Goal: Task Accomplishment & Management: Use online tool/utility

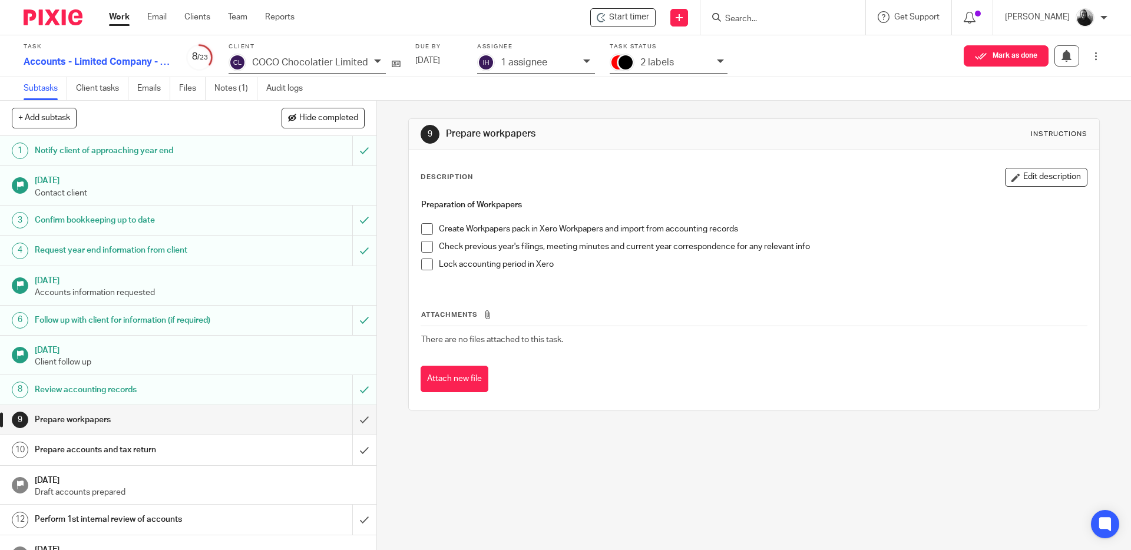
click at [422, 226] on span at bounding box center [427, 229] width 12 height 12
drag, startPoint x: 425, startPoint y: 244, endPoint x: 426, endPoint y: 256, distance: 11.8
click at [425, 244] on span at bounding box center [427, 247] width 12 height 12
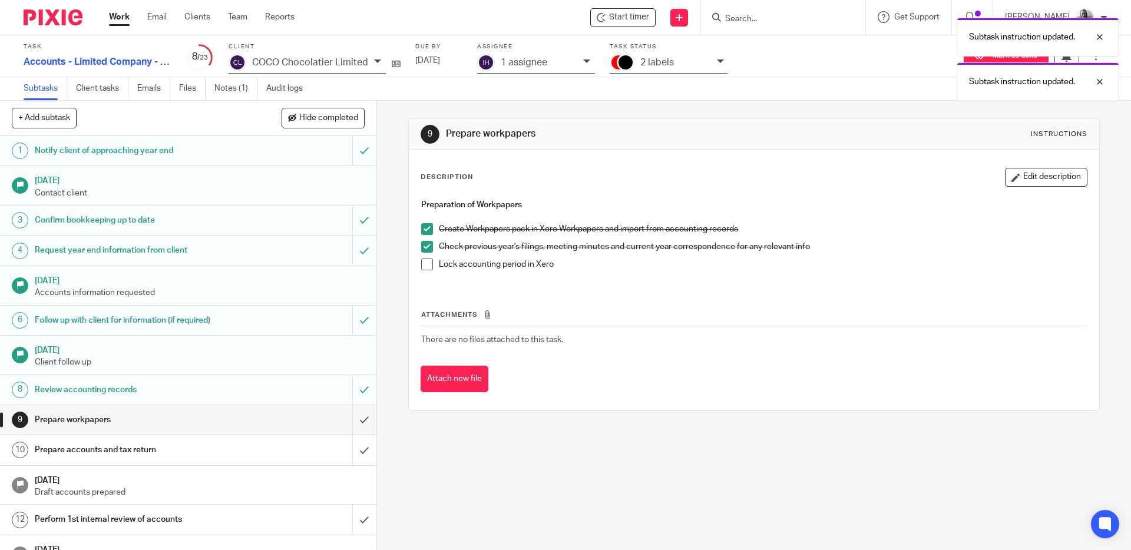
click at [426, 263] on span at bounding box center [427, 265] width 12 height 12
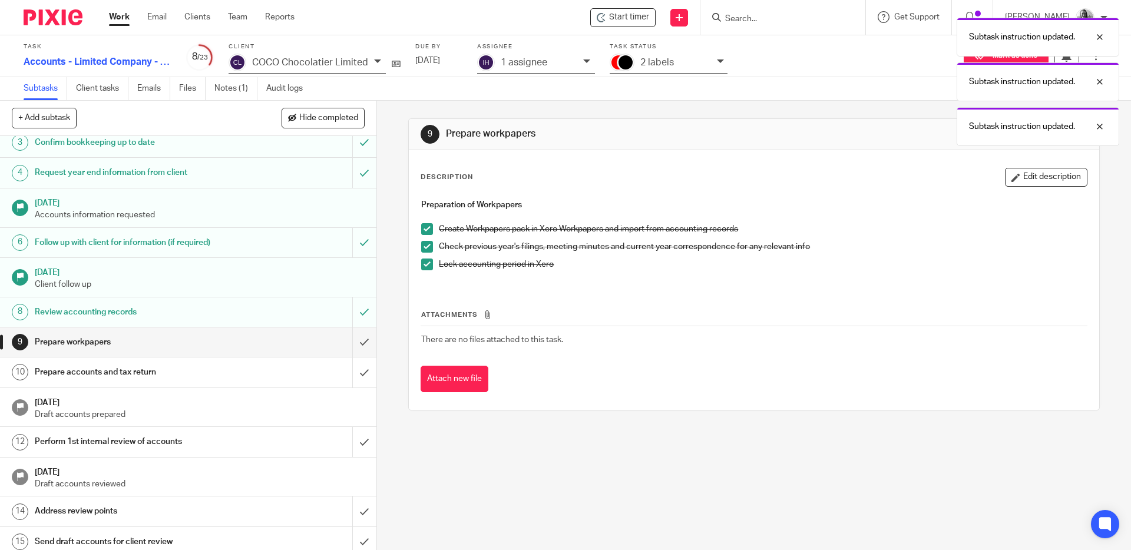
scroll to position [78, 0]
click at [348, 335] on input "submit" at bounding box center [188, 341] width 376 height 29
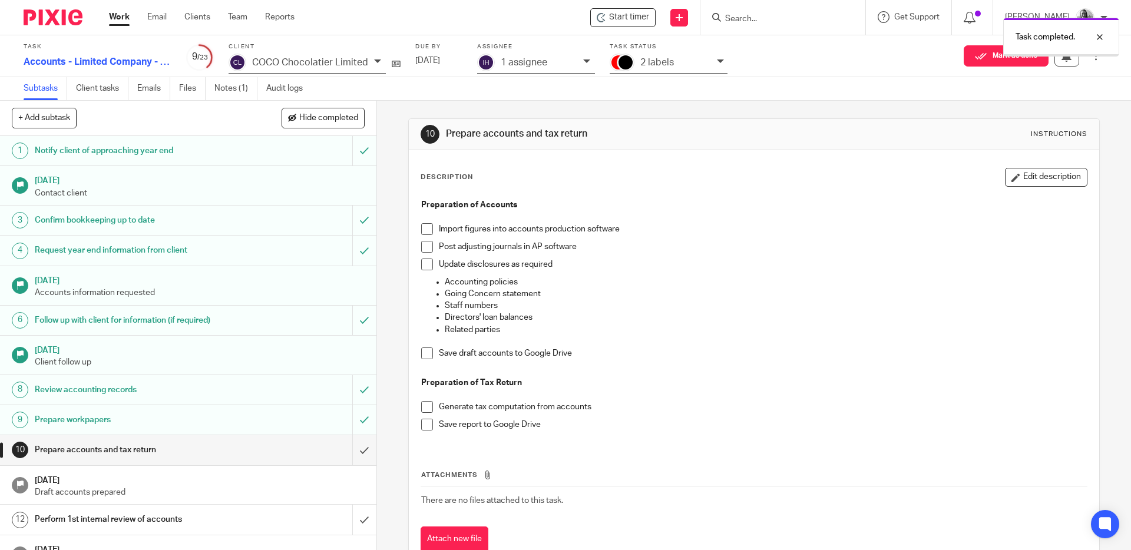
click at [422, 229] on span at bounding box center [427, 229] width 12 height 12
click at [421, 246] on span at bounding box center [427, 247] width 12 height 12
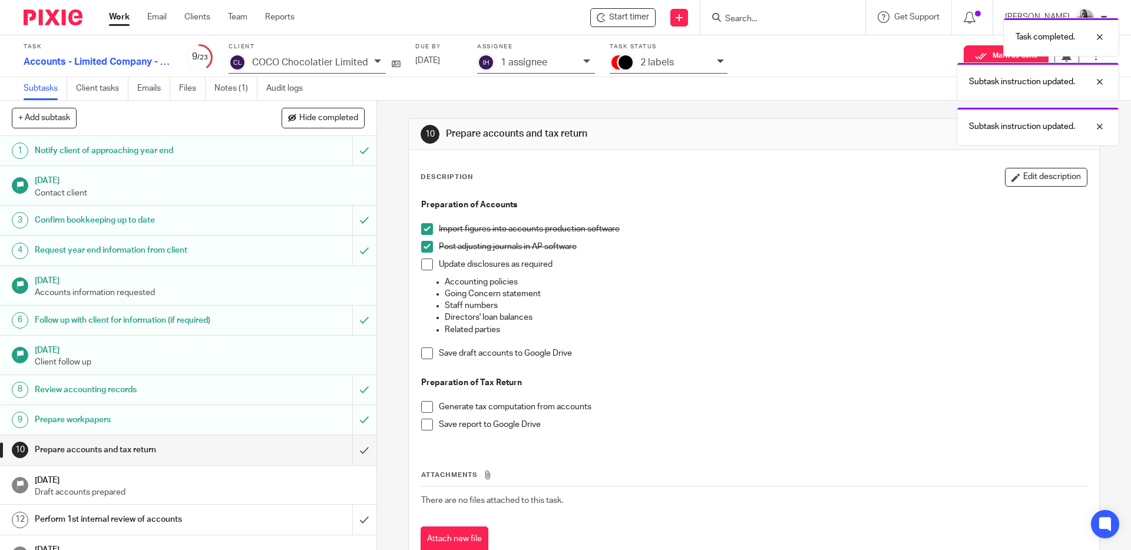
click at [425, 260] on span at bounding box center [427, 265] width 12 height 12
click at [426, 352] on span at bounding box center [427, 354] width 12 height 12
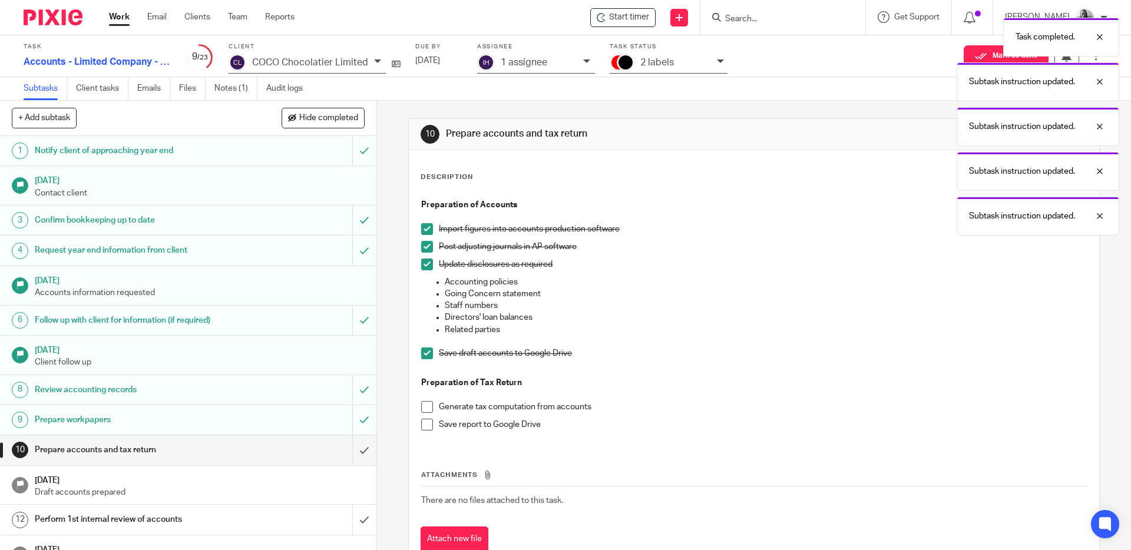
click at [424, 404] on span at bounding box center [427, 407] width 12 height 12
click at [424, 428] on span at bounding box center [427, 425] width 12 height 12
click at [355, 451] on input "submit" at bounding box center [188, 449] width 376 height 29
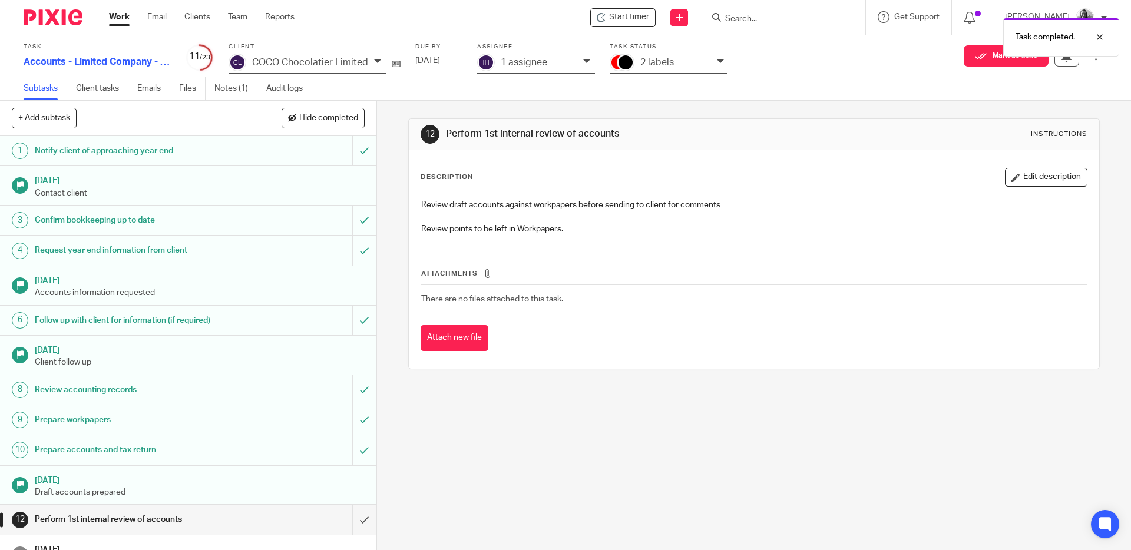
click at [585, 62] on icon at bounding box center [586, 61] width 7 height 7
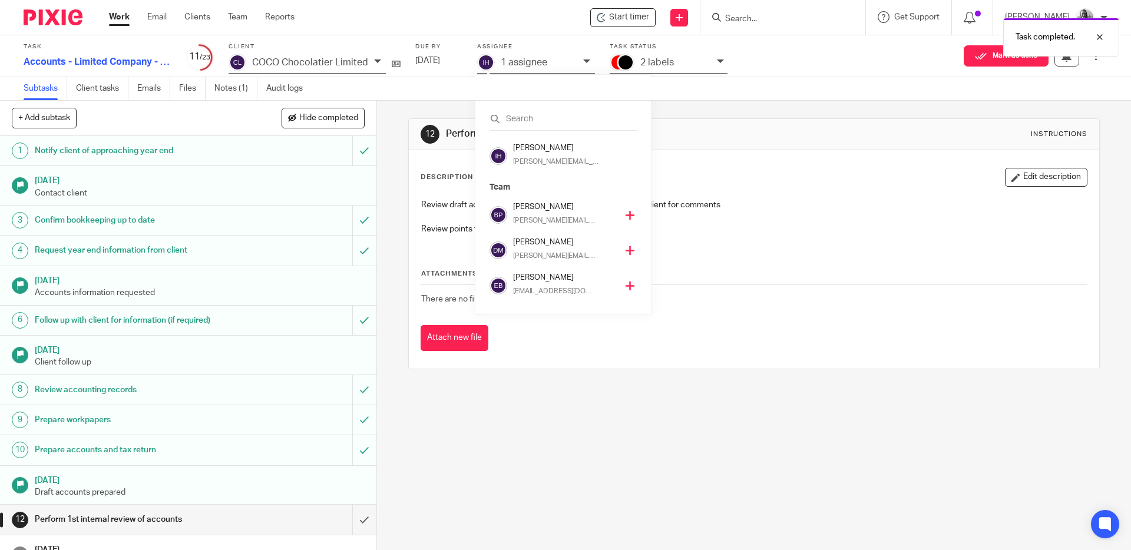
click at [626, 214] on icon at bounding box center [630, 215] width 9 height 9
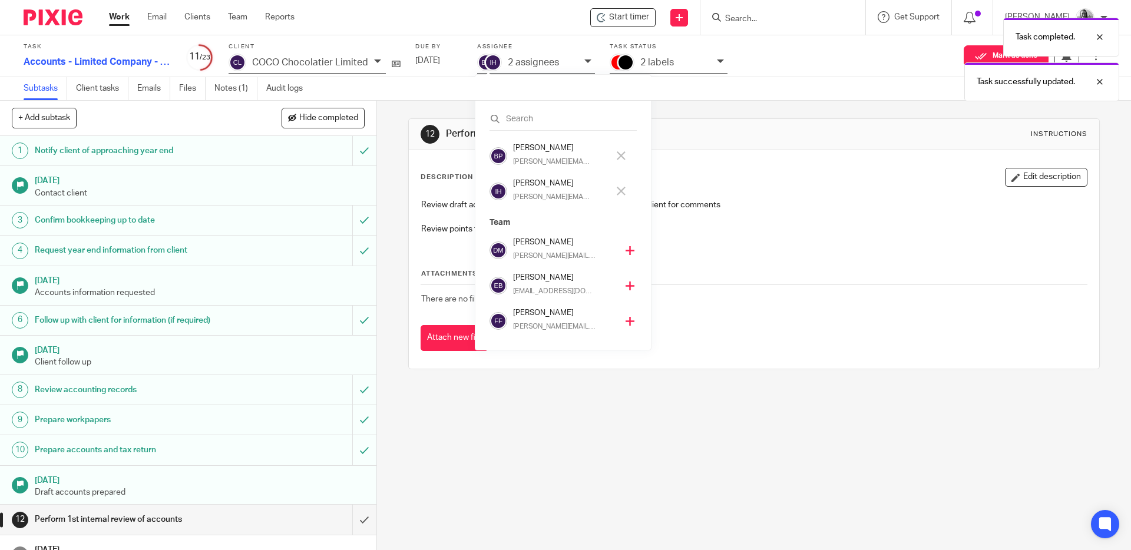
click at [622, 193] on icon at bounding box center [621, 191] width 9 height 9
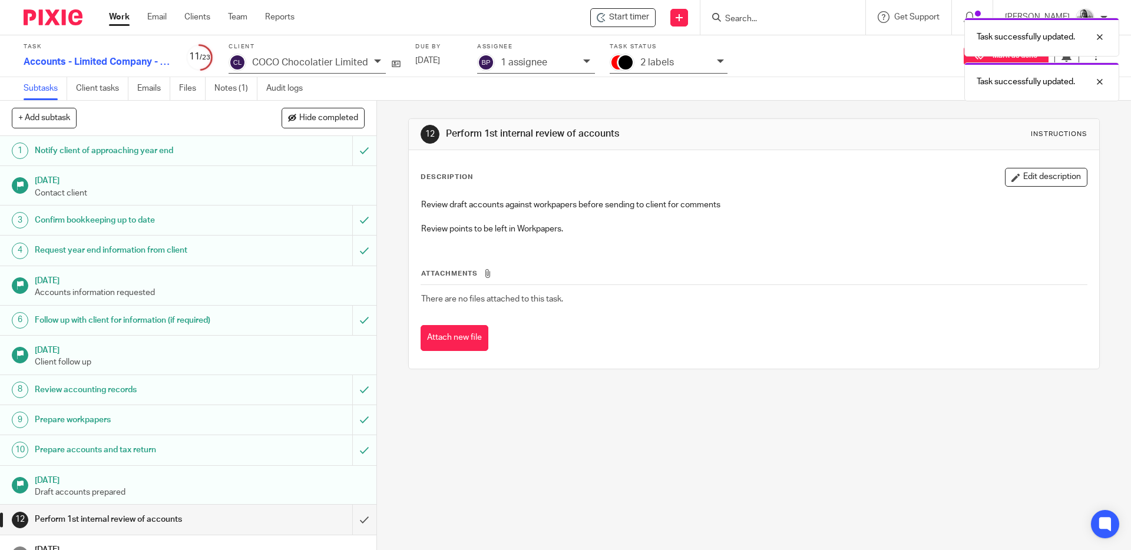
click at [718, 63] on div "Task successfully updated. Task successfully updated." at bounding box center [843, 57] width 554 height 90
click at [719, 64] on icon at bounding box center [720, 61] width 7 height 7
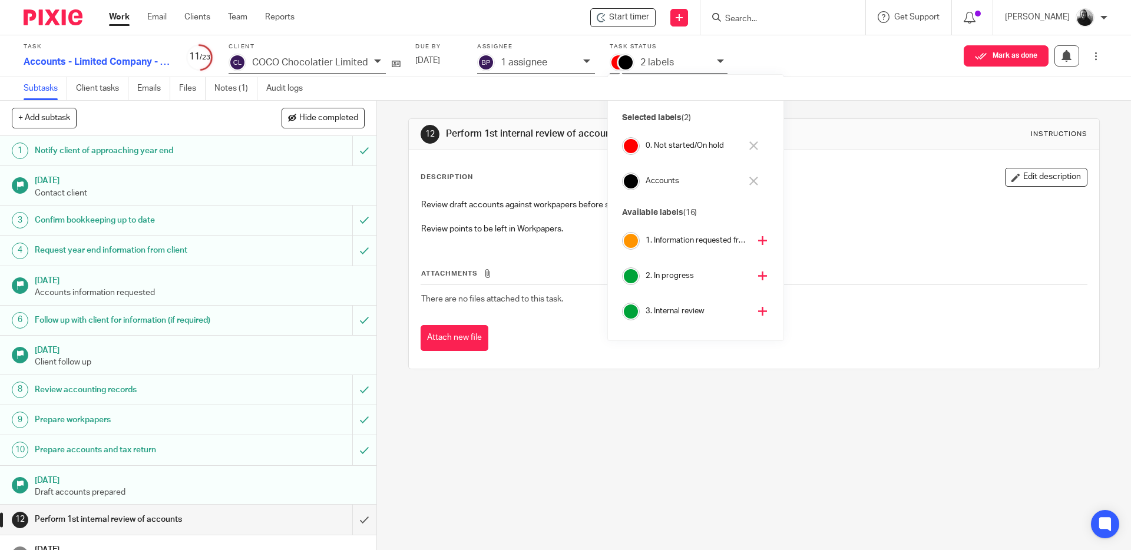
click at [758, 313] on icon at bounding box center [762, 311] width 9 height 9
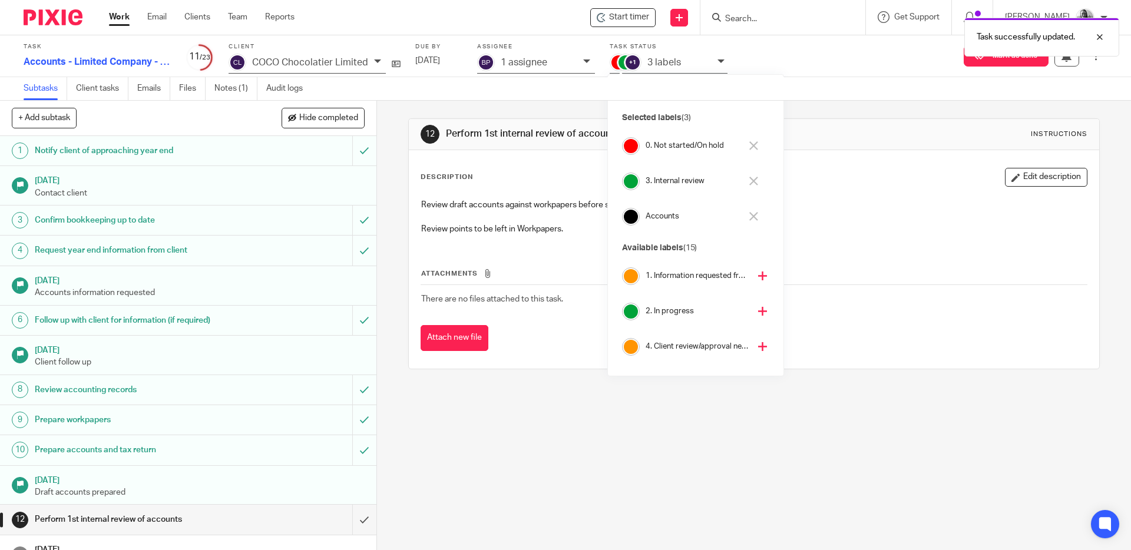
click at [752, 145] on icon at bounding box center [753, 145] width 9 height 9
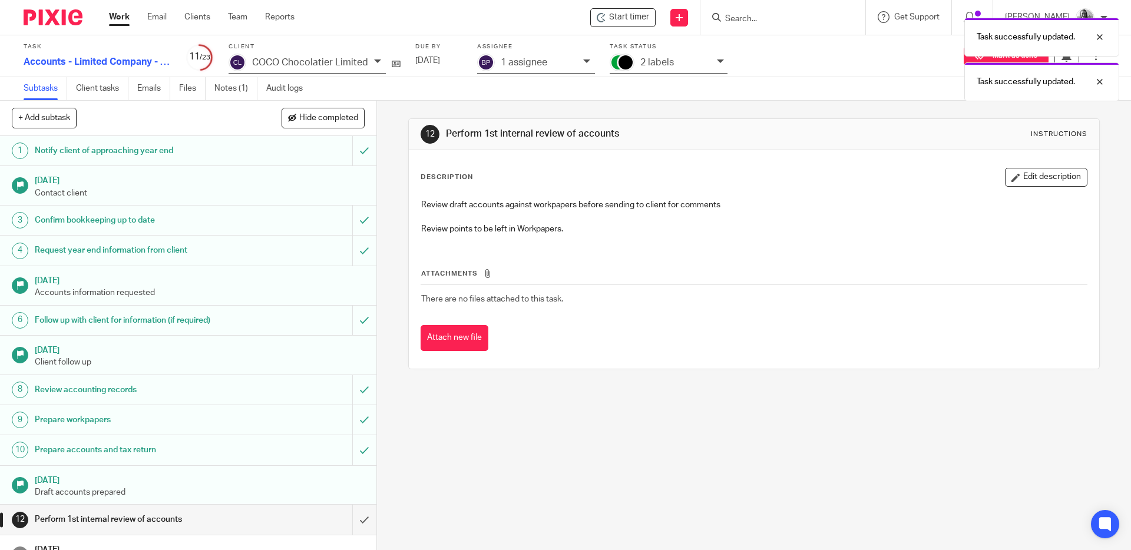
click at [388, 108] on div "12 Perform 1st internal review of accounts Instructions Description Edit descri…" at bounding box center [754, 325] width 754 height 449
